Goal: Transaction & Acquisition: Purchase product/service

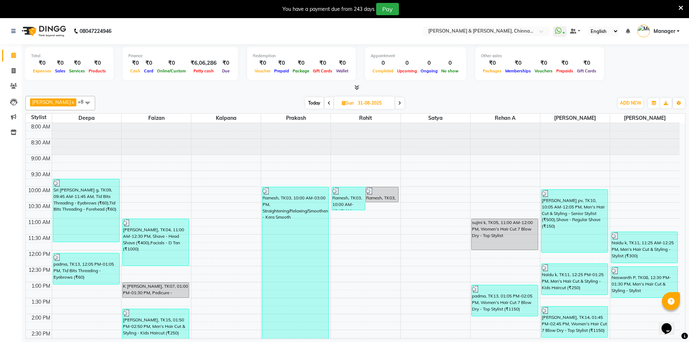
click at [369, 103] on input "31-08-2025" at bounding box center [373, 103] width 36 height 11
click at [385, 105] on span "Sun 31-08-2025" at bounding box center [364, 103] width 60 height 12
click at [381, 105] on input "31-08-2025" at bounding box center [373, 103] width 36 height 11
select select "8"
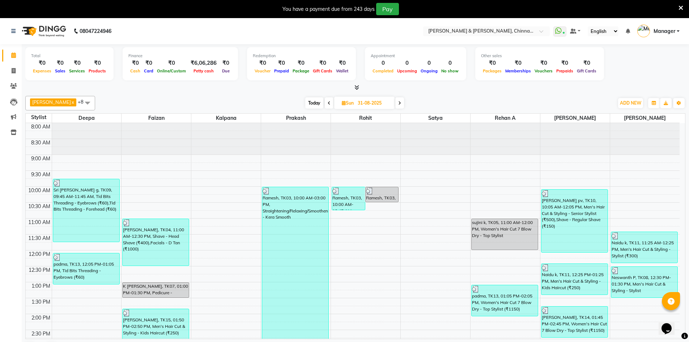
select select "2025"
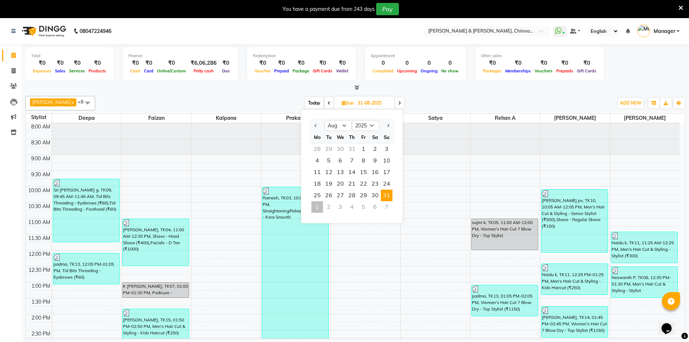
click at [318, 209] on div "1" at bounding box center [317, 207] width 12 height 12
type input "01-09-2025"
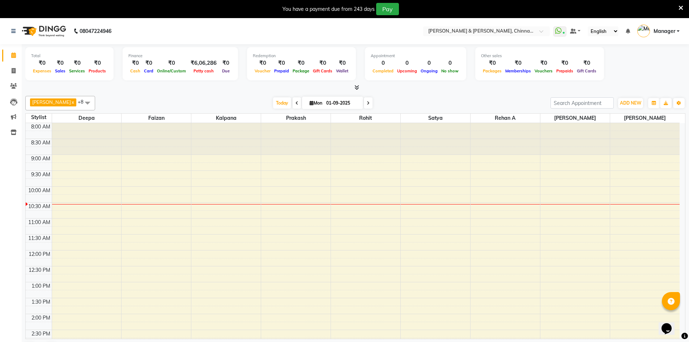
click at [344, 103] on input "01-09-2025" at bounding box center [342, 103] width 36 height 11
select select "9"
select select "2025"
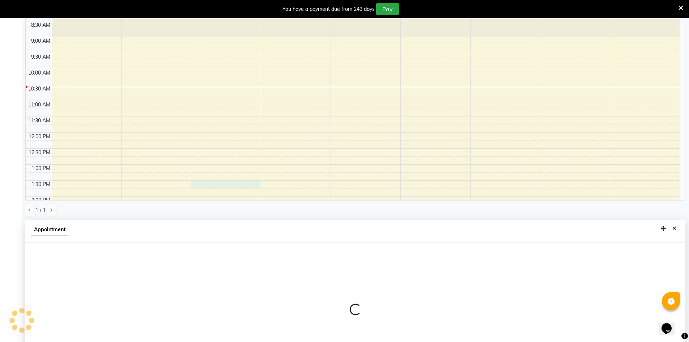
scroll to position [160, 0]
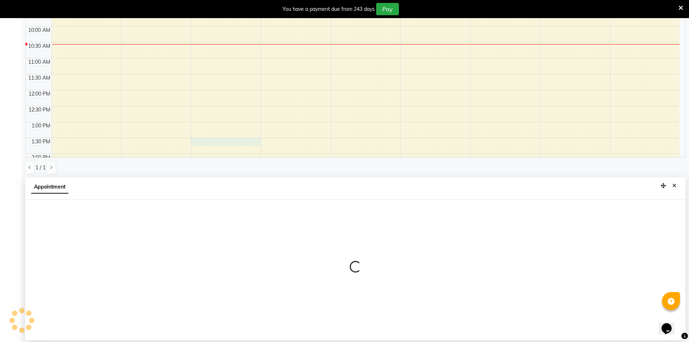
select select "65148"
select select "tentative"
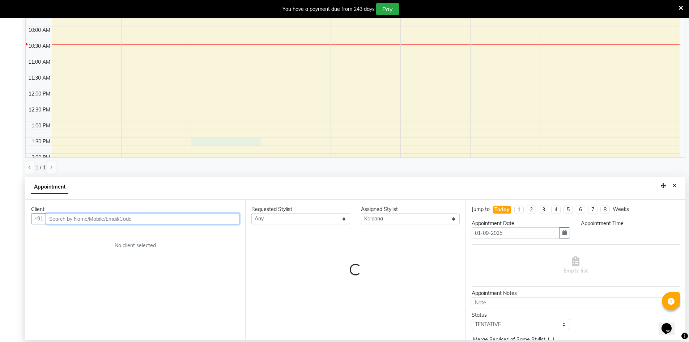
select select "810"
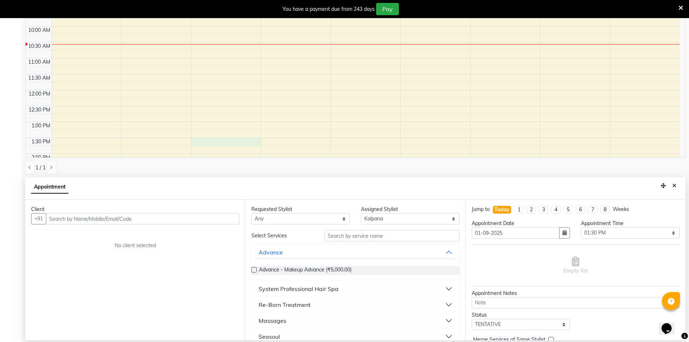
drag, startPoint x: 672, startPoint y: 181, endPoint x: 669, endPoint y: 203, distance: 21.6
click at [672, 183] on button "Close" at bounding box center [674, 185] width 10 height 11
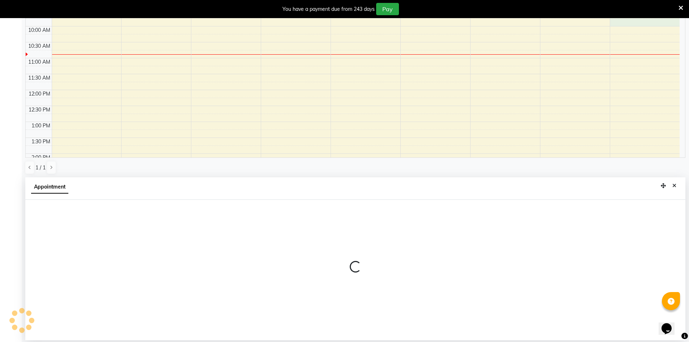
select select "tentative"
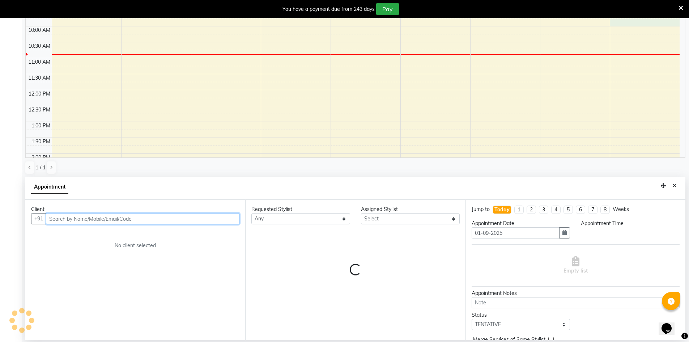
select select "585"
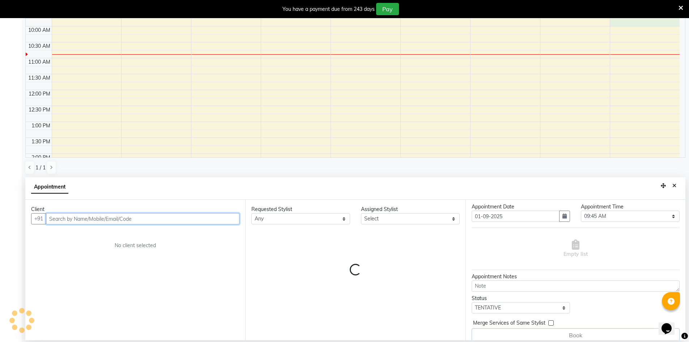
scroll to position [24, 0]
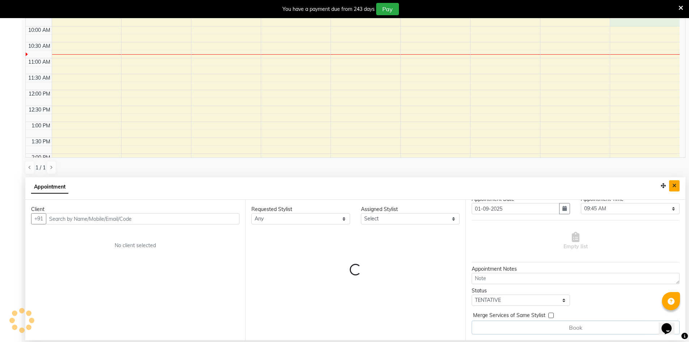
click at [679, 183] on button "Close" at bounding box center [674, 185] width 10 height 11
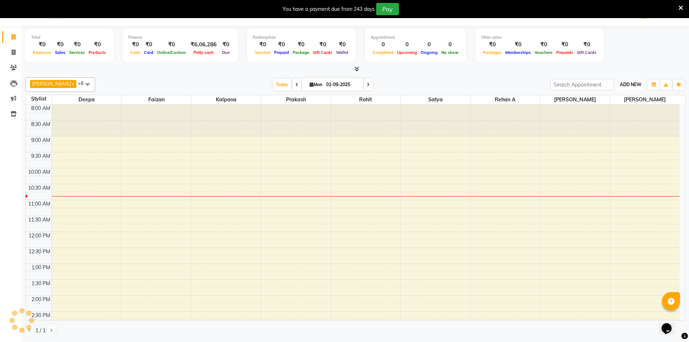
click at [625, 82] on span "ADD NEW" at bounding box center [630, 84] width 21 height 5
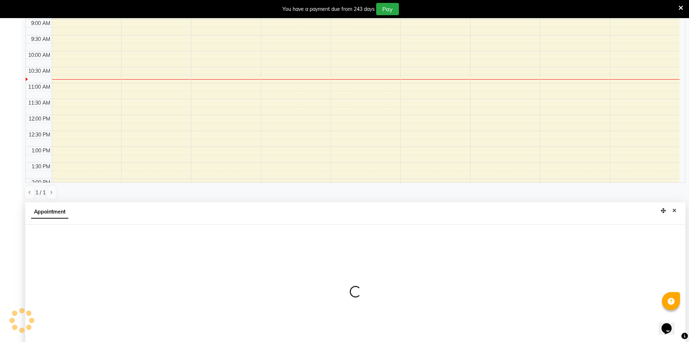
scroll to position [160, 0]
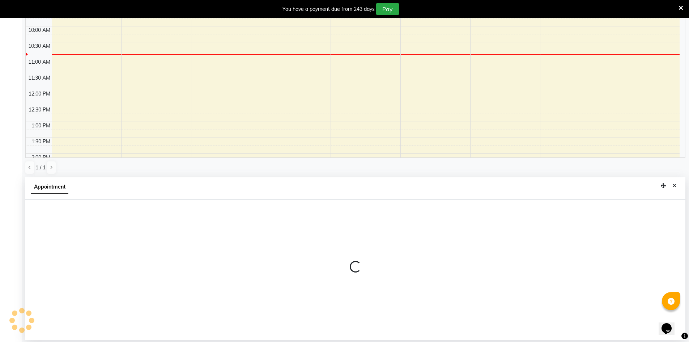
select select "tentative"
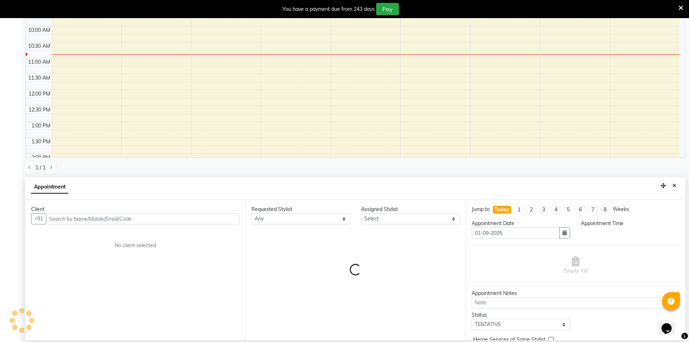
select select "585"
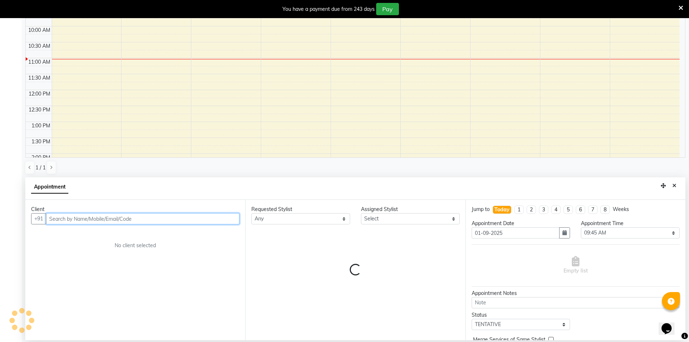
click at [71, 220] on input "text" at bounding box center [142, 218] width 193 height 11
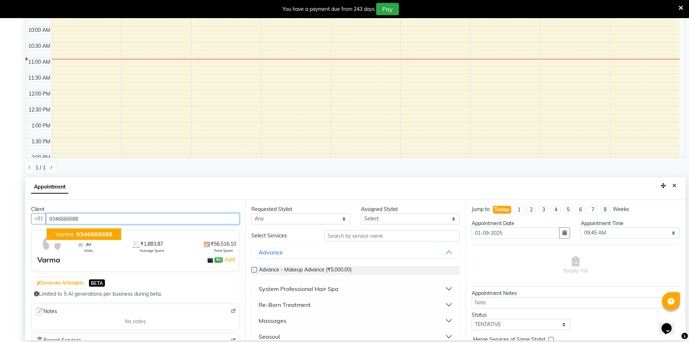
click at [55, 236] on span "Varma" at bounding box center [64, 233] width 18 height 7
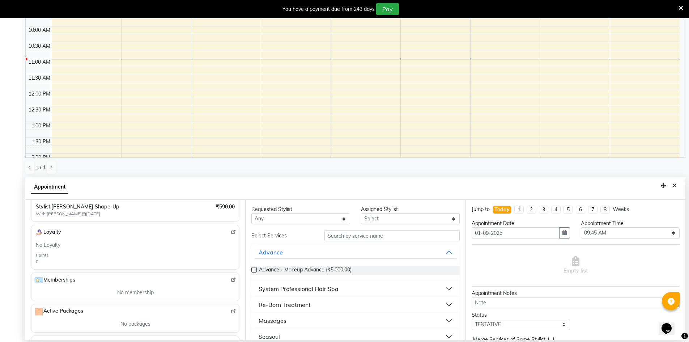
scroll to position [88, 0]
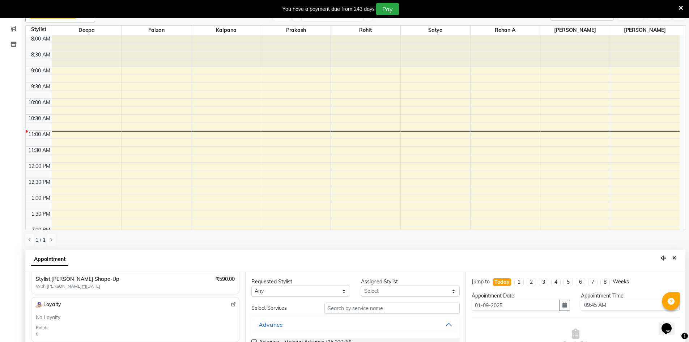
type input "9346666688"
click at [381, 287] on select "Select" at bounding box center [410, 290] width 99 height 11
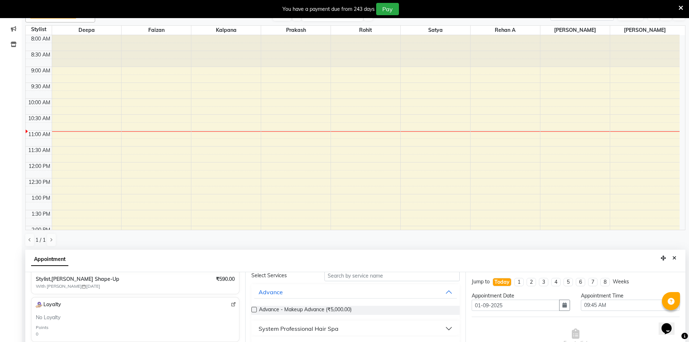
scroll to position [0, 0]
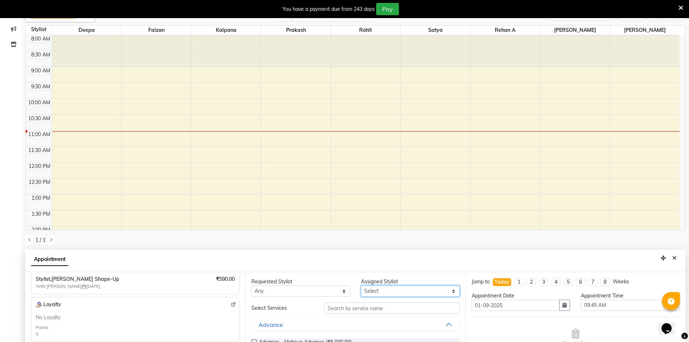
click at [448, 290] on select "Select" at bounding box center [410, 290] width 99 height 11
click at [444, 293] on select "Select" at bounding box center [410, 290] width 99 height 11
click at [439, 290] on select "Select" at bounding box center [410, 290] width 99 height 11
click at [284, 286] on select "Any" at bounding box center [300, 290] width 99 height 11
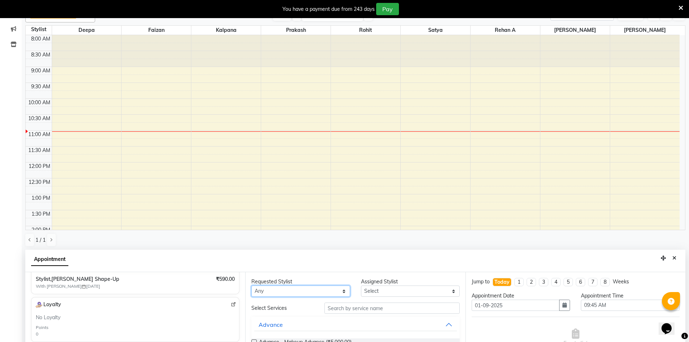
click at [345, 289] on select "Any" at bounding box center [300, 290] width 99 height 11
click at [375, 288] on select "Select" at bounding box center [410, 290] width 99 height 11
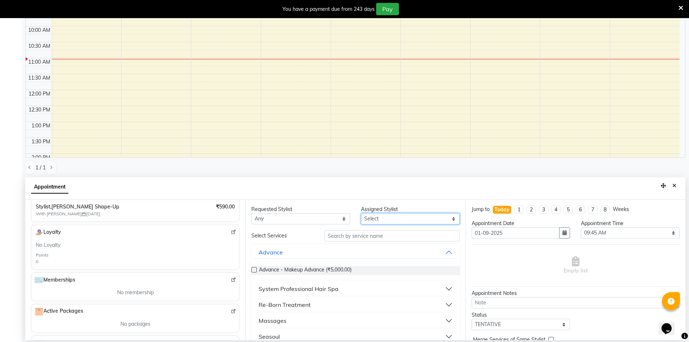
drag, startPoint x: 408, startPoint y: 219, endPoint x: 405, endPoint y: 222, distance: 3.9
click at [407, 219] on select "Select" at bounding box center [410, 218] width 99 height 11
drag, startPoint x: 365, startPoint y: 235, endPoint x: 362, endPoint y: 238, distance: 4.4
click at [364, 236] on input "text" at bounding box center [391, 235] width 135 height 11
type input "be"
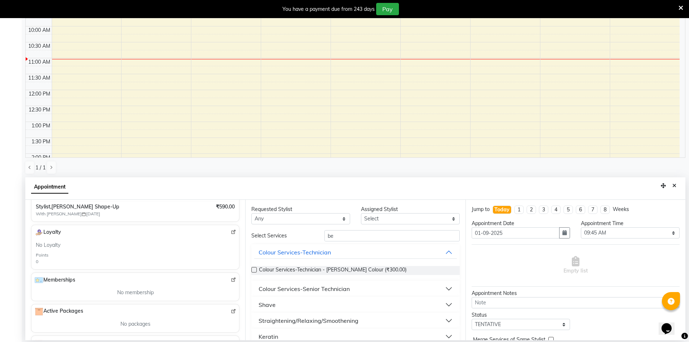
click at [361, 306] on button "Shave" at bounding box center [355, 304] width 202 height 13
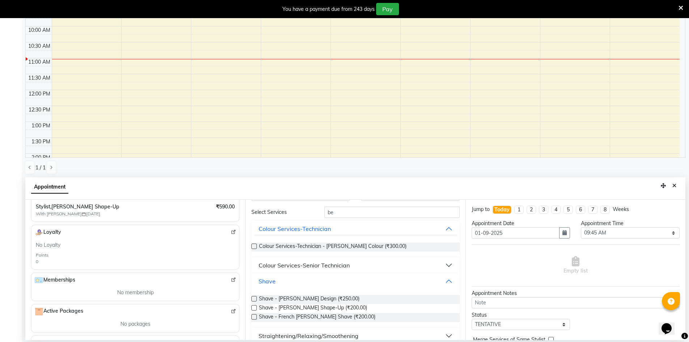
scroll to position [36, 0]
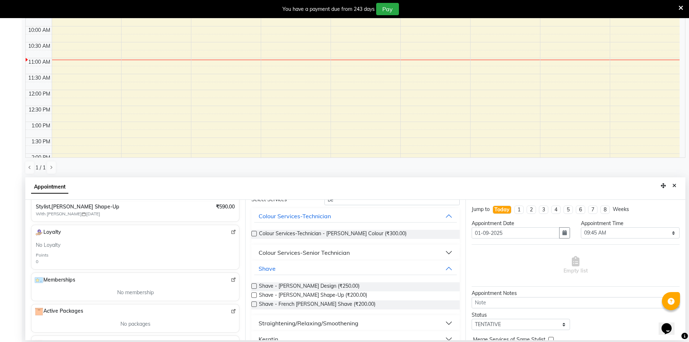
click at [255, 284] on label at bounding box center [253, 285] width 5 height 5
click at [255, 284] on input "checkbox" at bounding box center [253, 286] width 5 height 5
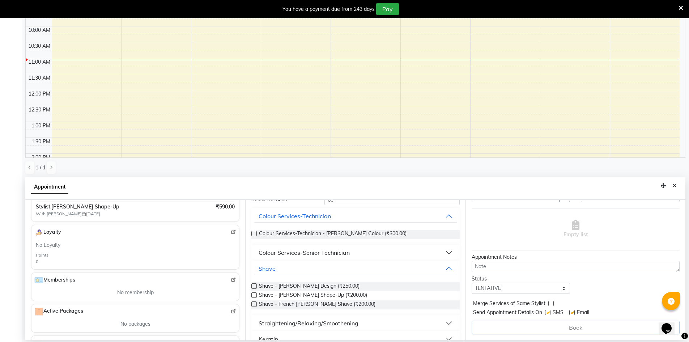
click at [254, 282] on div "Shave - Beard Design (₹250.00)" at bounding box center [355, 286] width 208 height 9
click at [254, 285] on label at bounding box center [253, 285] width 5 height 5
click at [254, 285] on input "checkbox" at bounding box center [253, 286] width 5 height 5
click at [292, 283] on span "Shave - Beard Design (₹250.00)" at bounding box center [309, 286] width 101 height 9
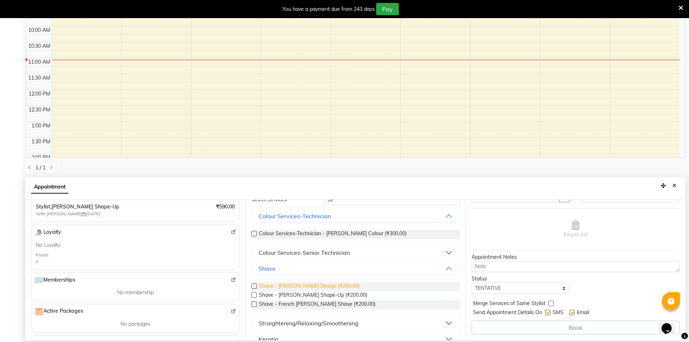
click at [296, 286] on span "Shave - Beard Design (₹250.00)" at bounding box center [309, 286] width 101 height 9
click at [292, 286] on span "Shave - Beard Design (₹250.00)" at bounding box center [309, 286] width 101 height 9
click at [253, 284] on label at bounding box center [253, 285] width 5 height 5
click at [253, 284] on input "checkbox" at bounding box center [253, 286] width 5 height 5
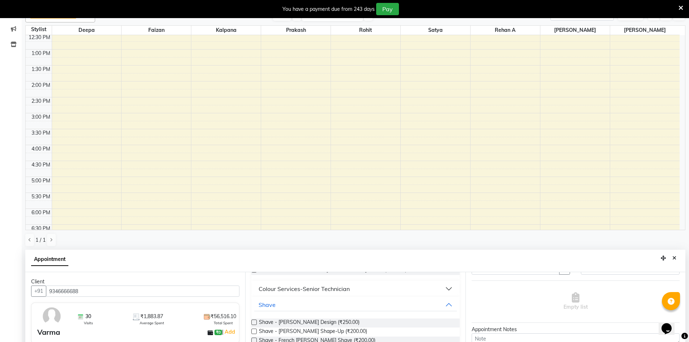
scroll to position [160, 0]
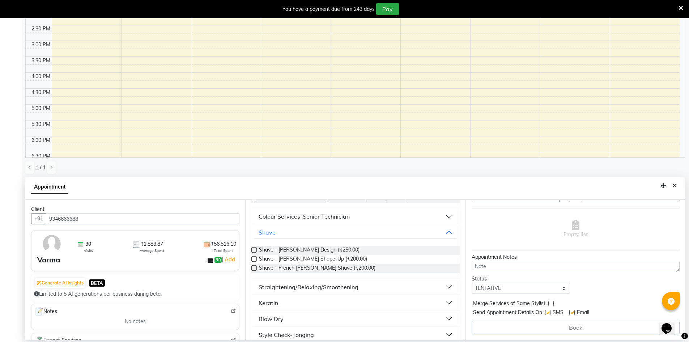
click at [255, 247] on label at bounding box center [253, 249] width 5 height 5
click at [255, 248] on input "checkbox" at bounding box center [253, 250] width 5 height 5
click at [311, 247] on span "Shave - Beard Design (₹250.00)" at bounding box center [309, 250] width 101 height 9
checkbox input "false"
click at [317, 240] on div "Shave - Beard Design (₹250.00) Shave - Beard Shape-Up (₹200.00) Shave - French …" at bounding box center [355, 259] width 208 height 39
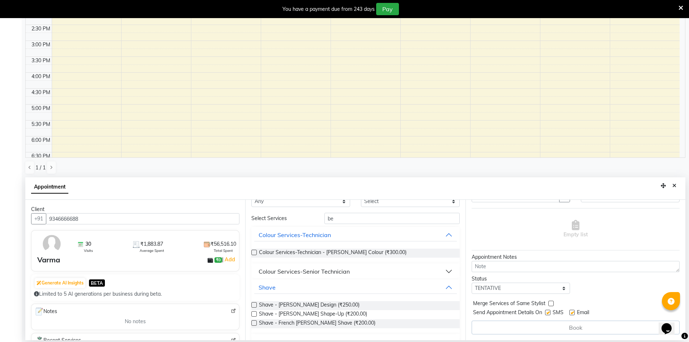
scroll to position [0, 0]
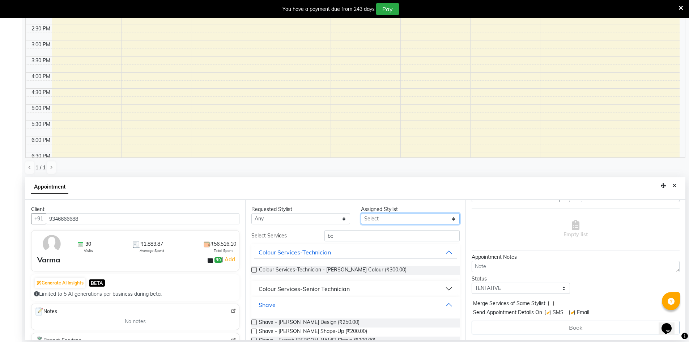
click at [375, 216] on select "Select" at bounding box center [410, 218] width 99 height 11
click at [373, 220] on select "Select" at bounding box center [410, 218] width 99 height 11
click at [377, 216] on select "Select" at bounding box center [410, 218] width 99 height 11
click at [447, 219] on select "Select" at bounding box center [410, 218] width 99 height 11
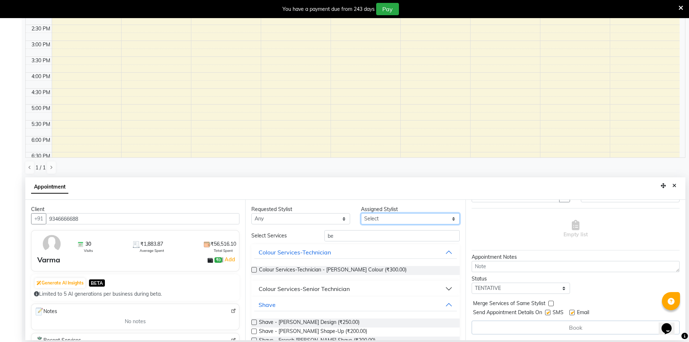
click at [439, 222] on select "Select" at bounding box center [410, 218] width 99 height 11
click at [424, 216] on select "Select" at bounding box center [410, 218] width 99 height 11
drag, startPoint x: 419, startPoint y: 216, endPoint x: 408, endPoint y: 214, distance: 11.0
click at [415, 217] on select "Select" at bounding box center [410, 218] width 99 height 11
click at [408, 214] on select "Select" at bounding box center [410, 218] width 99 height 11
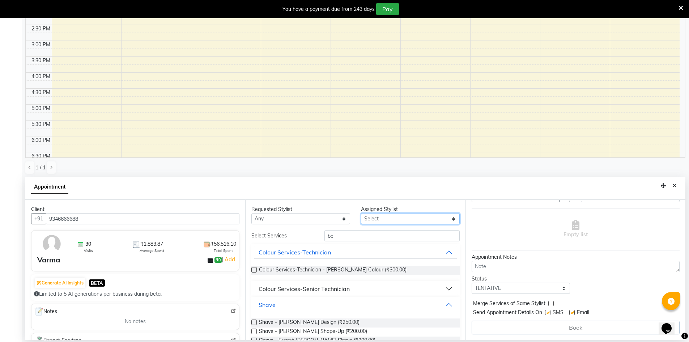
click at [408, 214] on select "Select" at bounding box center [410, 218] width 99 height 11
click at [406, 216] on select "Select" at bounding box center [410, 218] width 99 height 11
click at [400, 217] on select "Select" at bounding box center [410, 218] width 99 height 11
drag, startPoint x: 376, startPoint y: 206, endPoint x: 370, endPoint y: 212, distance: 7.9
click at [372, 209] on div "Assigned Stylist" at bounding box center [410, 209] width 99 height 8
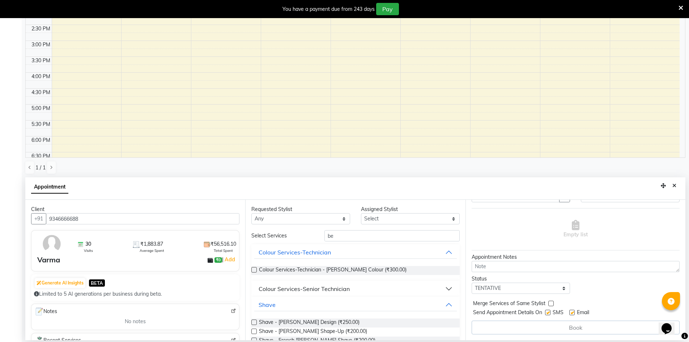
click at [370, 212] on div "Assigned Stylist" at bounding box center [410, 209] width 99 height 8
click at [370, 214] on select "Select" at bounding box center [410, 218] width 99 height 11
click at [369, 214] on select "Select" at bounding box center [410, 218] width 99 height 11
click at [369, 215] on select "Select" at bounding box center [410, 218] width 99 height 11
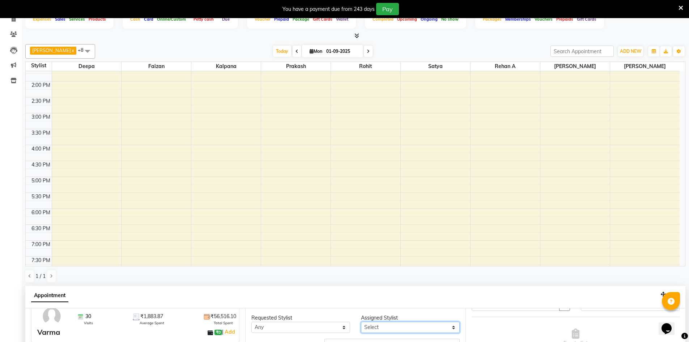
scroll to position [160, 0]
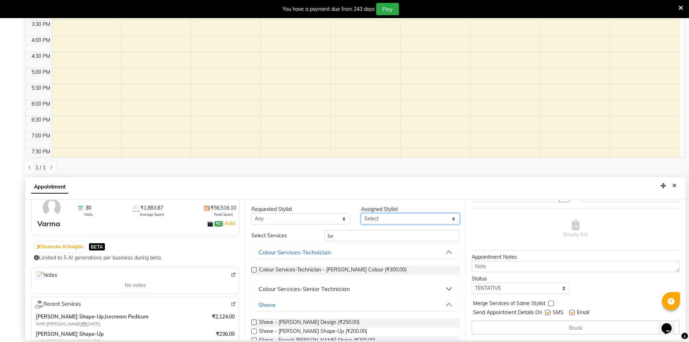
click at [388, 218] on select "Select" at bounding box center [410, 218] width 99 height 11
click at [382, 219] on select "Select" at bounding box center [410, 218] width 99 height 11
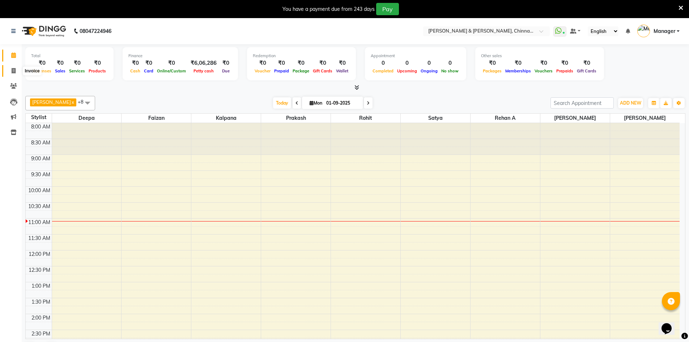
click at [16, 73] on span at bounding box center [13, 71] width 13 height 8
click at [16, 72] on span at bounding box center [13, 71] width 13 height 8
select select "service"
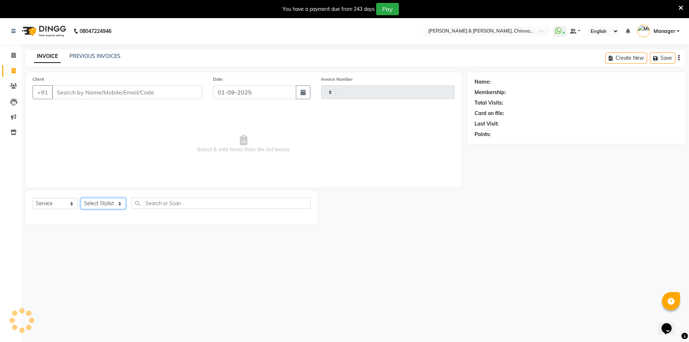
click at [88, 202] on select "Select Stylist" at bounding box center [103, 203] width 45 height 11
drag, startPoint x: 88, startPoint y: 202, endPoint x: 92, endPoint y: 200, distance: 4.5
click at [88, 202] on select "Select Stylist" at bounding box center [103, 203] width 45 height 11
click at [92, 200] on select "Select Stylist" at bounding box center [103, 203] width 45 height 11
click at [81, 198] on select "Select Stylist" at bounding box center [103, 203] width 45 height 11
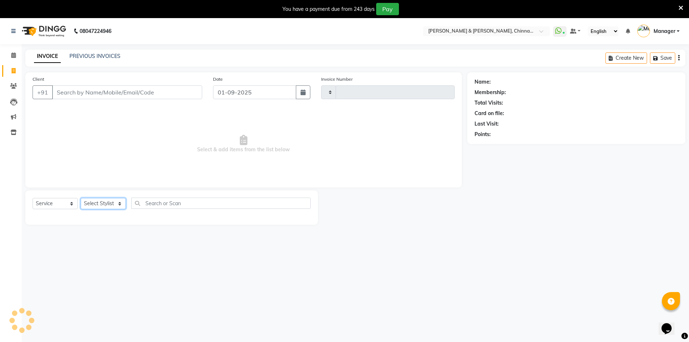
click at [101, 205] on select "Select Stylist" at bounding box center [103, 203] width 45 height 11
type input "2871"
select select "7388"
drag, startPoint x: 101, startPoint y: 205, endPoint x: 107, endPoint y: 218, distance: 15.1
click at [100, 215] on div "Select Service Product Membership Package Voucher Prepaid Gift Card Select Styl…" at bounding box center [171, 207] width 292 height 34
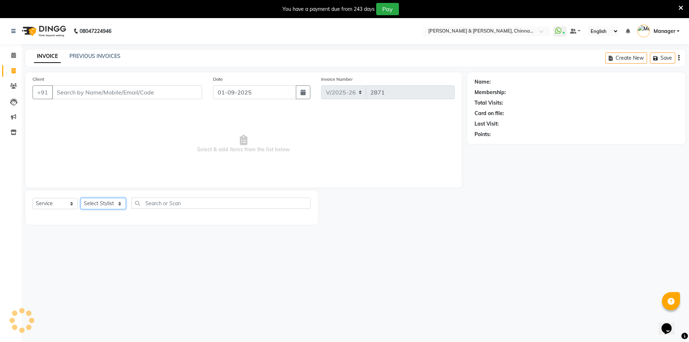
click at [118, 201] on select "Select Stylist" at bounding box center [103, 203] width 45 height 11
click at [116, 219] on div "Select Service Product Membership Package Voucher Prepaid Gift Card Select Styl…" at bounding box center [171, 207] width 292 height 34
click at [120, 210] on div "Select Service Product Membership Package Voucher Prepaid Gift Card Select Styl…" at bounding box center [172, 205] width 278 height 17
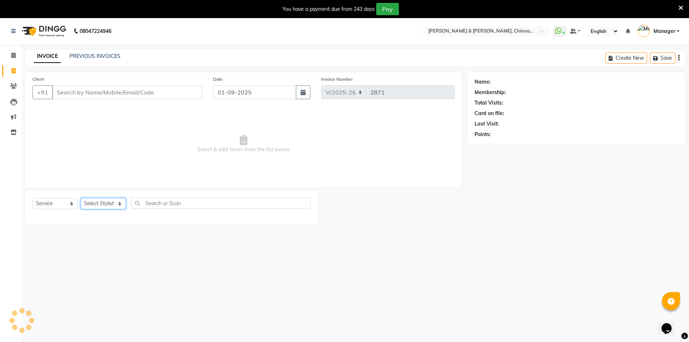
click at [120, 204] on select "Select Stylist Admin Chrispin Deepa Dingg support Faizan Kalpana Kalyan Kenny M…" at bounding box center [103, 203] width 45 height 11
click at [98, 201] on select "Select Stylist Admin Chrispin Deepa Dingg support Faizan Kalpana Kalyan Kenny M…" at bounding box center [103, 203] width 45 height 11
select select "86091"
click at [81, 198] on select "Select Stylist Admin Chrispin Deepa Dingg support Faizan Kalpana Kalyan Kenny M…" at bounding box center [103, 203] width 45 height 11
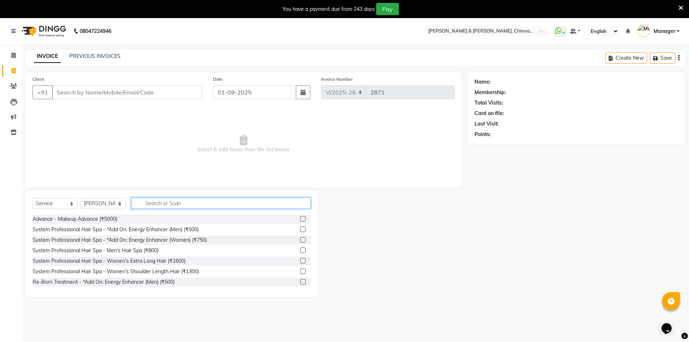
click at [165, 205] on input "text" at bounding box center [220, 202] width 179 height 11
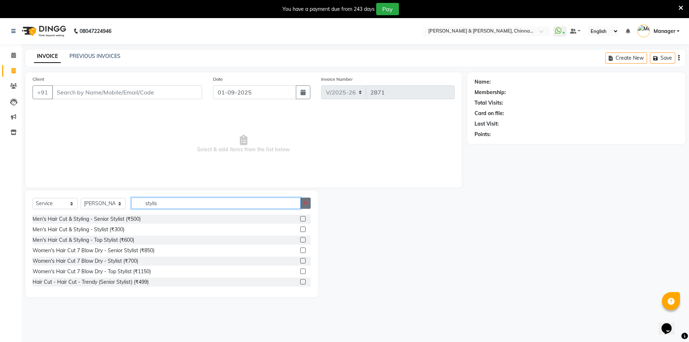
type input "stylis"
click at [302, 204] on button "button" at bounding box center [305, 202] width 10 height 11
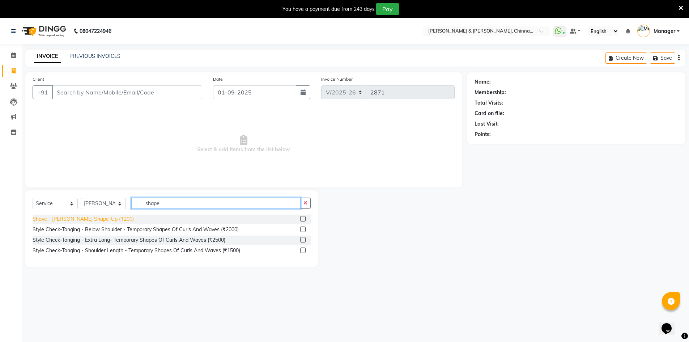
type input "shape"
click at [96, 215] on div "Shave - Beard Shape-Up (₹200)" at bounding box center [83, 219] width 101 height 8
checkbox input "false"
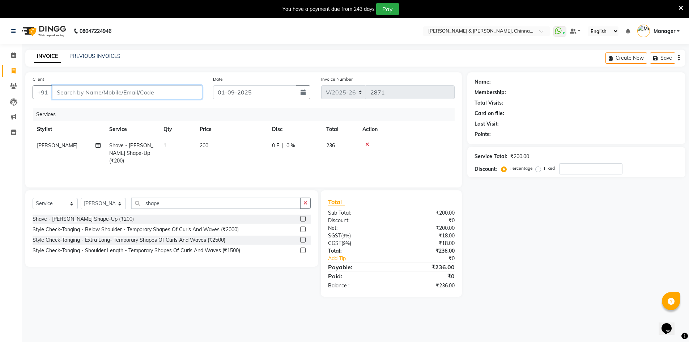
click at [154, 95] on input "Client" at bounding box center [127, 92] width 150 height 14
type input "t"
type input "0"
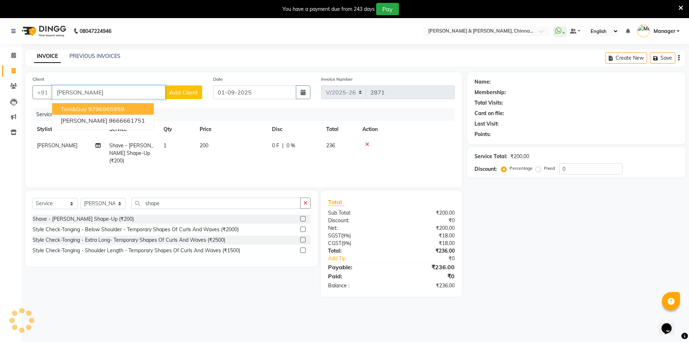
click at [128, 105] on button "Toni&guy 9796965959" at bounding box center [103, 109] width 102 height 12
type input "9796965959"
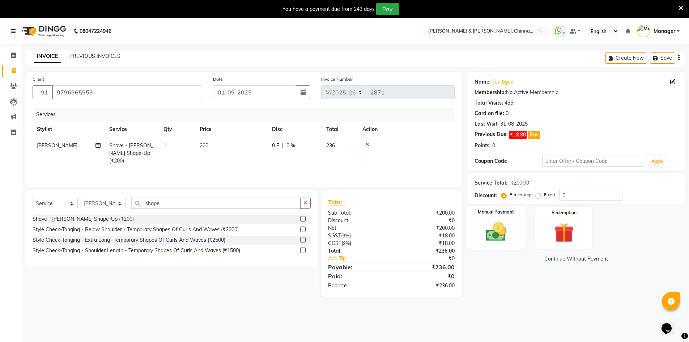
click at [497, 224] on img at bounding box center [495, 232] width 33 height 24
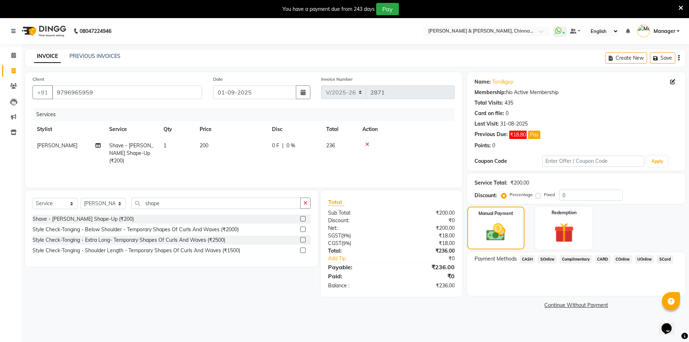
click at [529, 261] on span "CASH" at bounding box center [528, 259] width 16 height 8
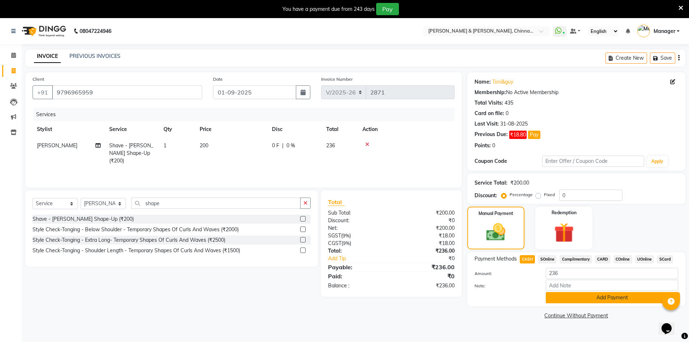
click at [590, 302] on button "Add Payment" at bounding box center [612, 297] width 132 height 11
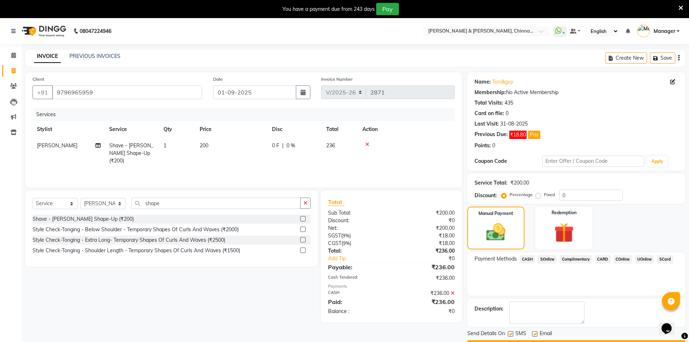
scroll to position [20, 0]
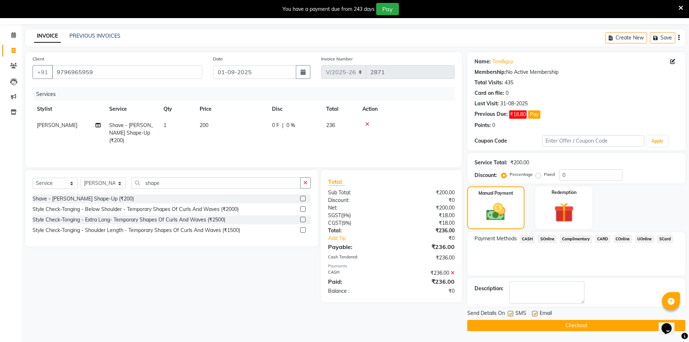
click at [602, 326] on button "Checkout" at bounding box center [576, 325] width 218 height 11
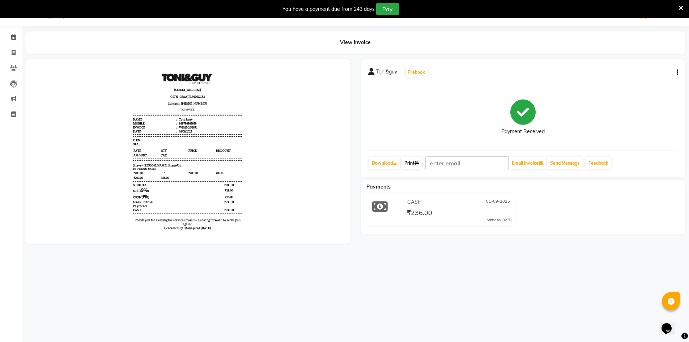
click at [419, 163] on icon at bounding box center [416, 163] width 4 height 4
click at [419, 161] on icon at bounding box center [416, 163] width 4 height 4
click at [13, 52] on icon at bounding box center [14, 52] width 4 height 5
select select "service"
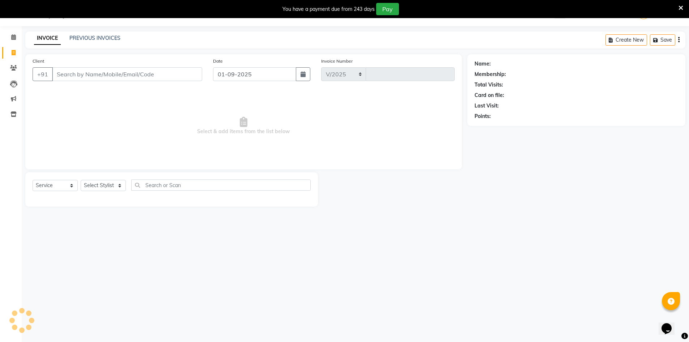
select select "7388"
type input "2872"
click at [98, 40] on link "PREVIOUS INVOICES" at bounding box center [94, 38] width 51 height 7
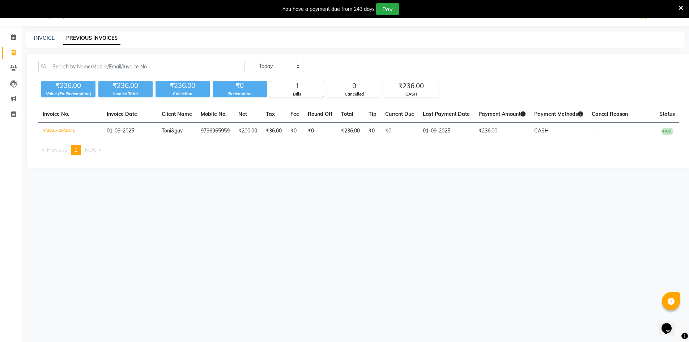
click at [312, 65] on div "Today Yesterday Custom Range" at bounding box center [467, 66] width 423 height 11
click at [292, 66] on select "Today Yesterday Custom Range" at bounding box center [280, 66] width 48 height 11
select select "yesterday"
click at [256, 61] on select "Today Yesterday Custom Range" at bounding box center [280, 66] width 48 height 11
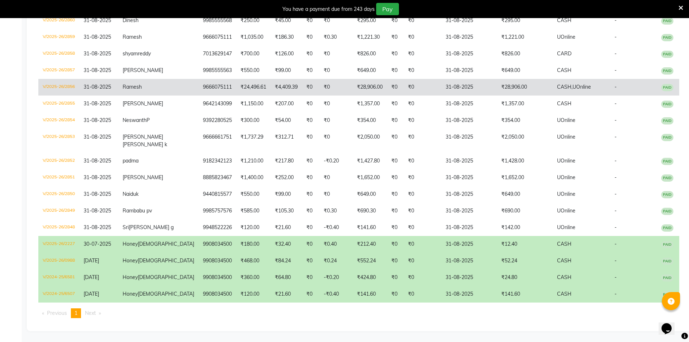
scroll to position [316, 0]
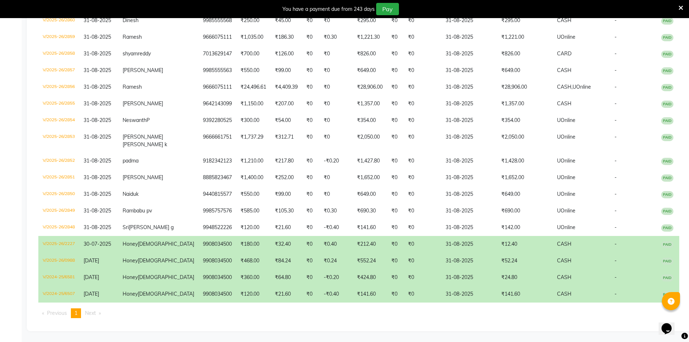
click at [534, 248] on td "₹12.40" at bounding box center [525, 244] width 56 height 17
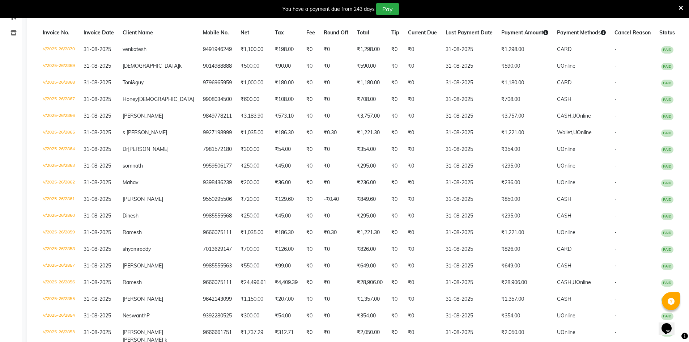
scroll to position [136, 0]
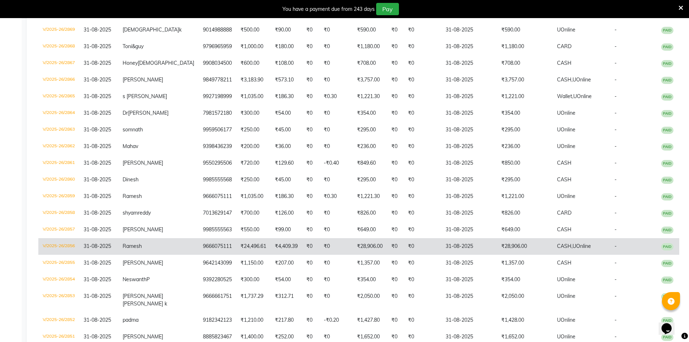
click at [387, 255] on td "₹0" at bounding box center [395, 246] width 17 height 17
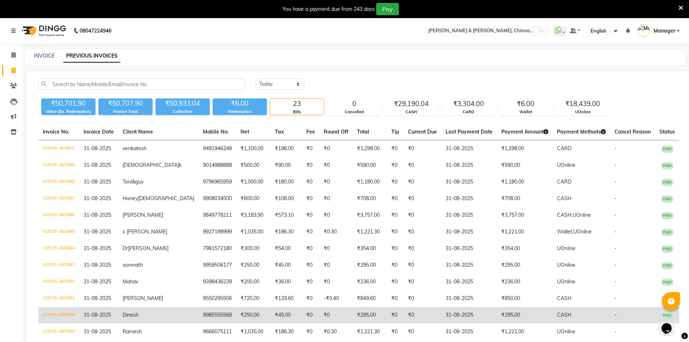
scroll to position [0, 0]
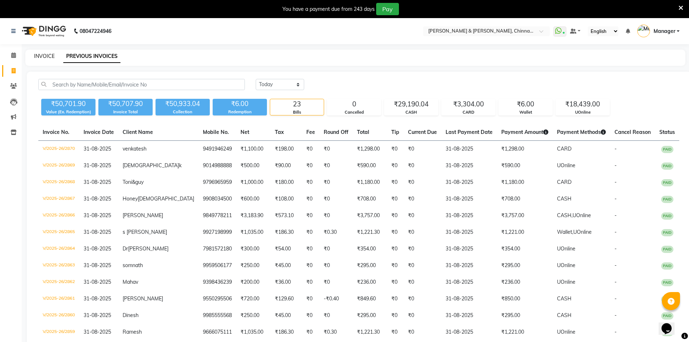
click at [48, 53] on link "INVOICE" at bounding box center [44, 56] width 21 height 7
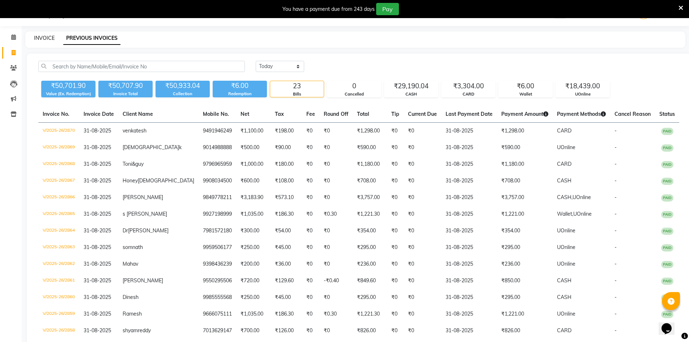
select select "service"
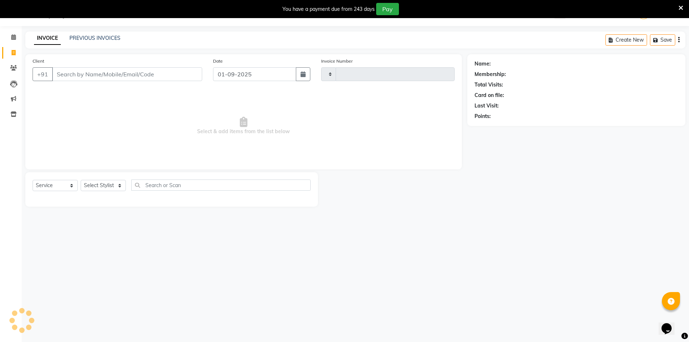
type input "2872"
select select "7388"
type input "8712405455"
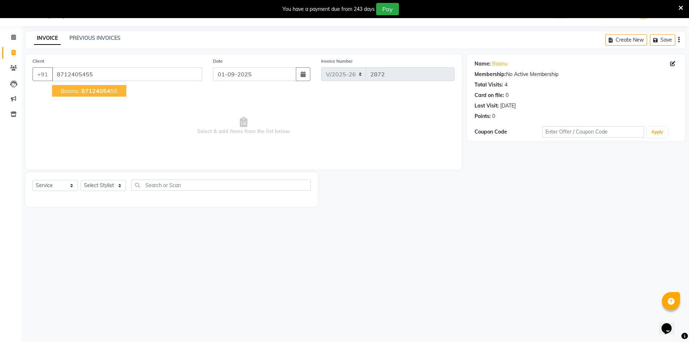
click at [106, 94] on span "87124054" at bounding box center [95, 90] width 29 height 7
click at [102, 183] on select "Select Stylist Admin Chrispin Deepa Dingg support Faizan Kalpana Kalyan Kenny M…" at bounding box center [103, 185] width 45 height 11
select select "67348"
click at [81, 180] on select "Select Stylist Admin Chrispin Deepa Dingg support Faizan Kalpana Kalyan Kenny M…" at bounding box center [103, 185] width 45 height 11
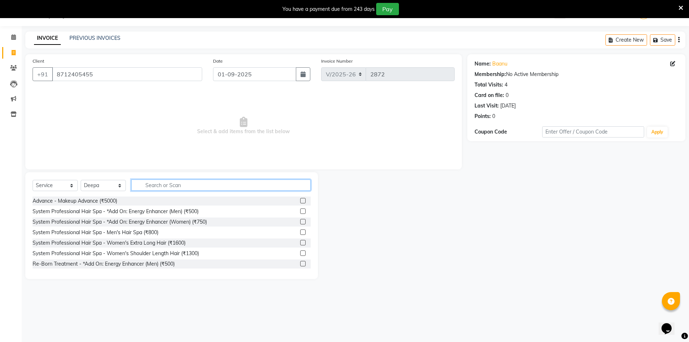
click at [184, 179] on input "text" at bounding box center [220, 184] width 179 height 11
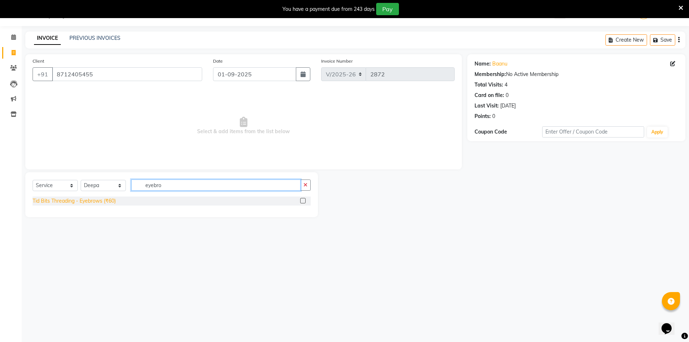
type input "eyebro"
click at [103, 198] on div "Tid Bits Threading - Eyebrows (₹60)" at bounding box center [74, 201] width 83 height 8
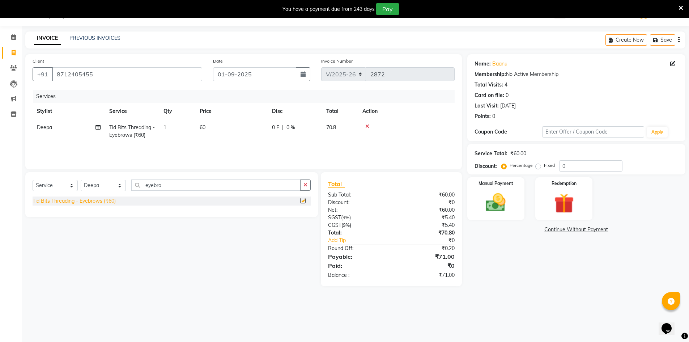
checkbox input "false"
click at [509, 212] on img at bounding box center [495, 203] width 33 height 24
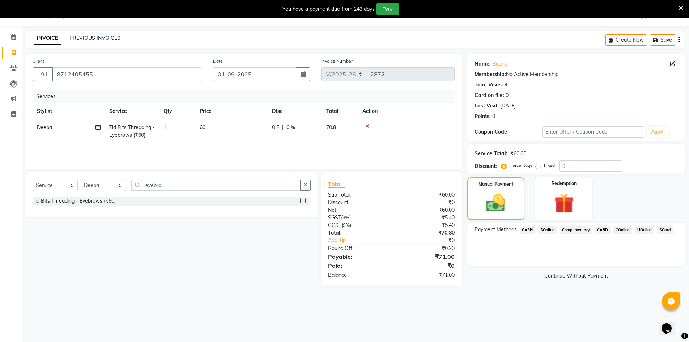
click at [638, 228] on span "UOnline" at bounding box center [644, 230] width 19 height 8
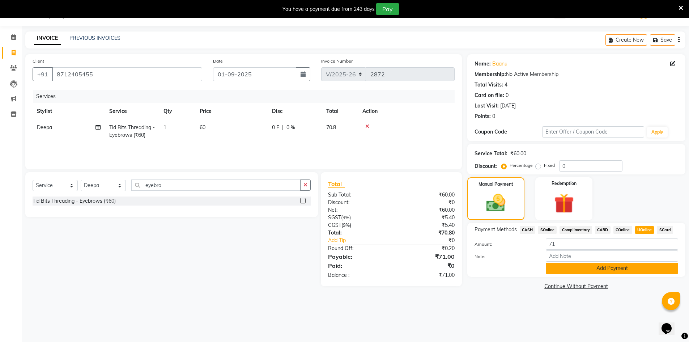
click at [633, 264] on button "Add Payment" at bounding box center [612, 267] width 132 height 11
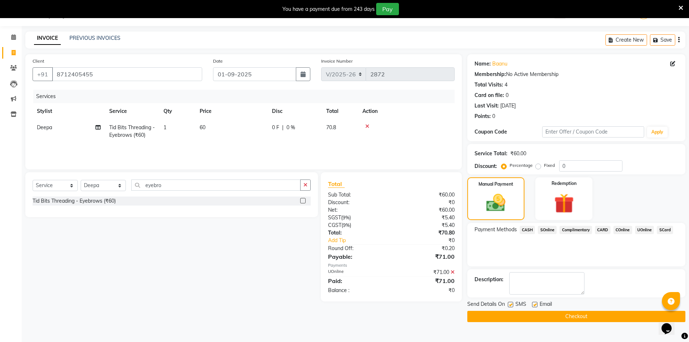
click at [600, 312] on button "Checkout" at bounding box center [576, 316] width 218 height 11
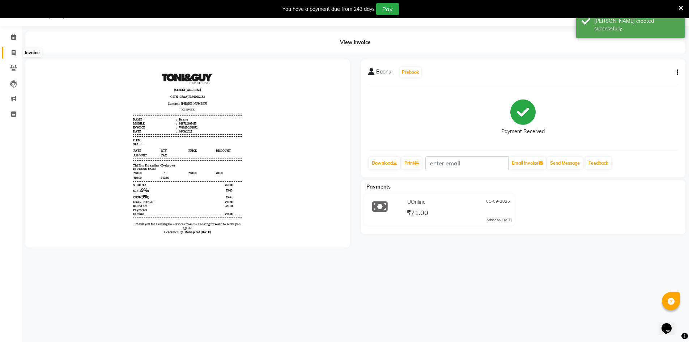
click at [16, 54] on span at bounding box center [13, 53] width 13 height 8
select select "7388"
select select "service"
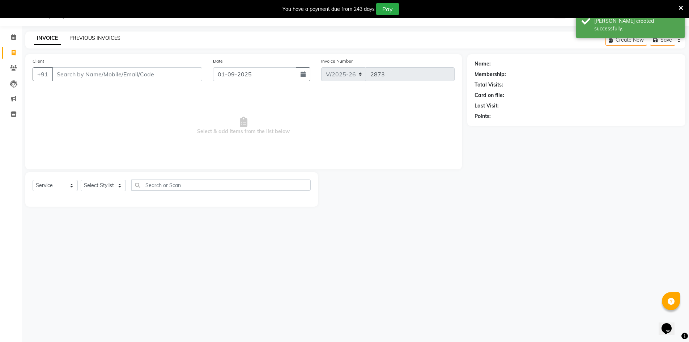
click at [86, 39] on link "PREVIOUS INVOICES" at bounding box center [94, 38] width 51 height 7
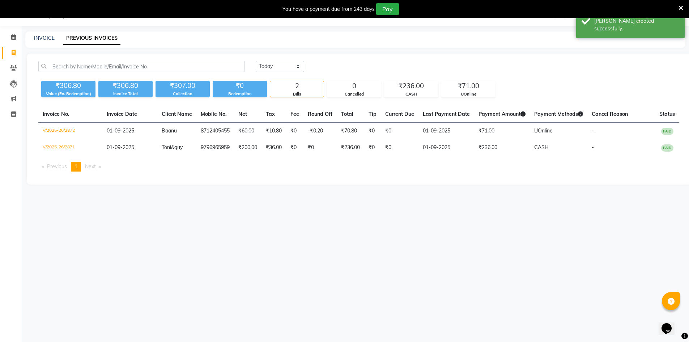
click at [47, 34] on div "INVOICE" at bounding box center [44, 38] width 21 height 8
click at [50, 37] on link "INVOICE" at bounding box center [44, 38] width 21 height 7
select select "7388"
select select "service"
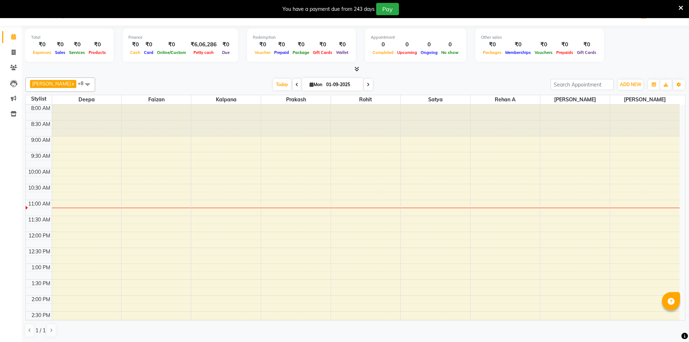
click at [679, 8] on icon at bounding box center [680, 8] width 5 height 7
click at [679, 8] on link "Manager" at bounding box center [658, 13] width 42 height 12
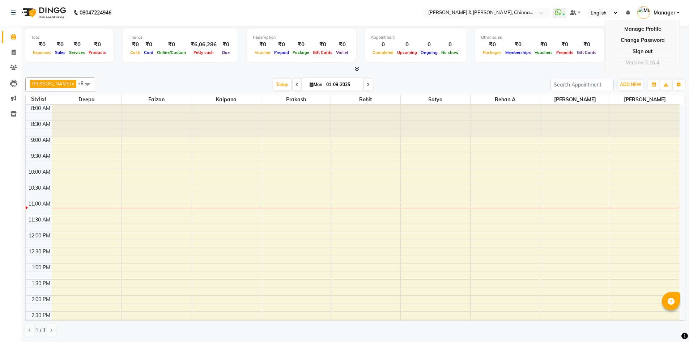
click at [680, 56] on div "Total ₹0 Expenses ₹0 Sales ₹0 Services ₹0 Products Finance ₹0 Cash ₹0 Card ₹0 O…" at bounding box center [355, 46] width 660 height 35
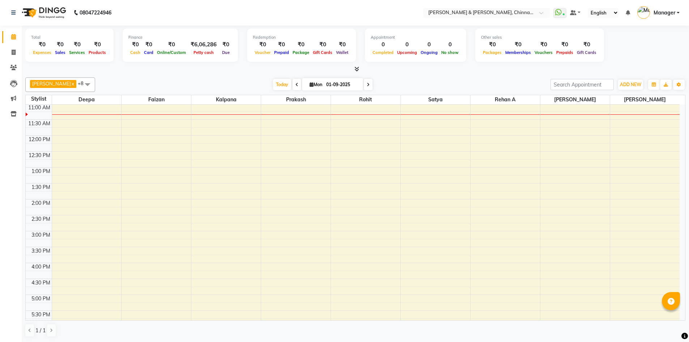
scroll to position [36, 0]
